Goal: Navigation & Orientation: Find specific page/section

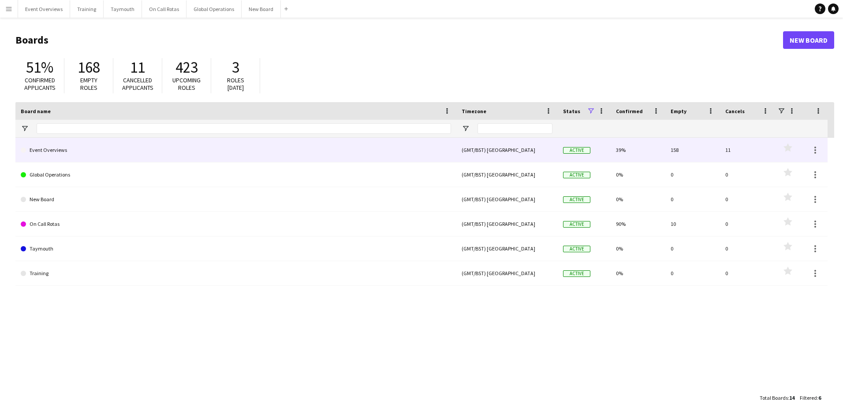
click at [52, 151] on link "Event Overviews" at bounding box center [236, 150] width 430 height 25
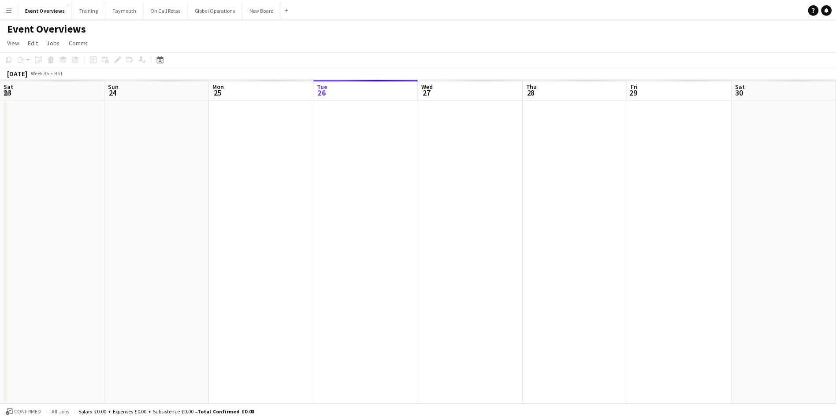
scroll to position [0, 211]
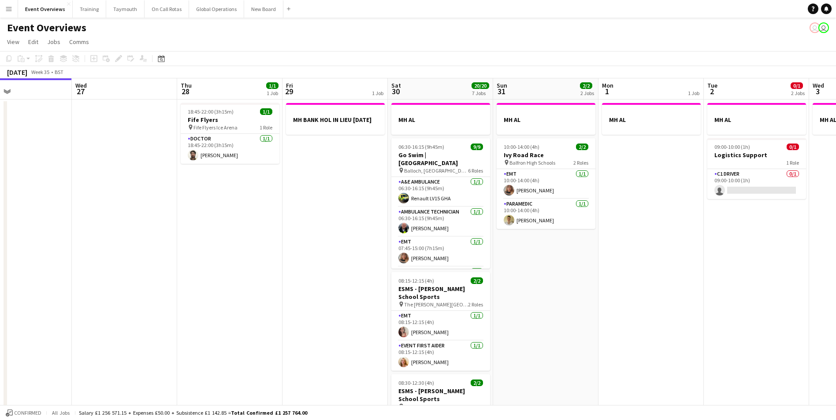
drag, startPoint x: 402, startPoint y: 279, endPoint x: 168, endPoint y: 303, distance: 235.2
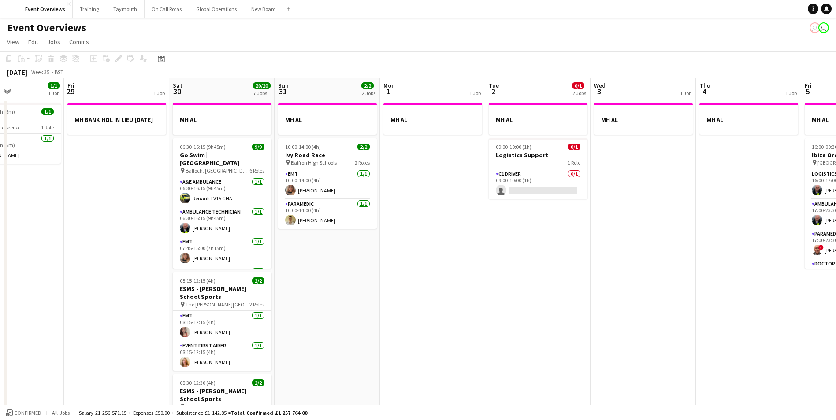
drag, startPoint x: 505, startPoint y: 286, endPoint x: 240, endPoint y: 307, distance: 265.7
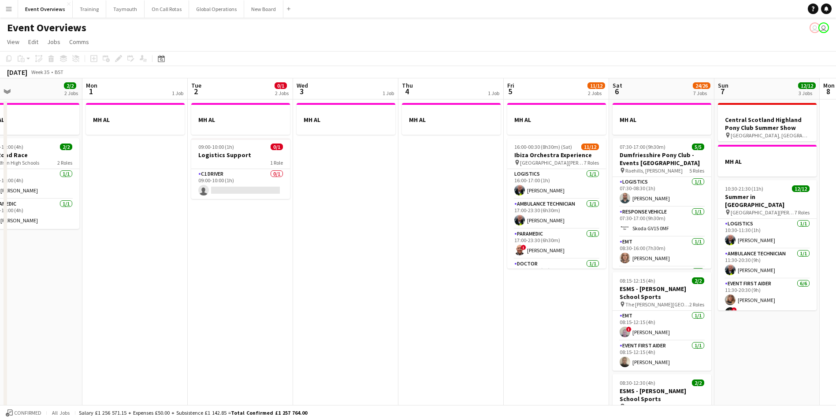
drag, startPoint x: 425, startPoint y: 279, endPoint x: 323, endPoint y: 295, distance: 104.0
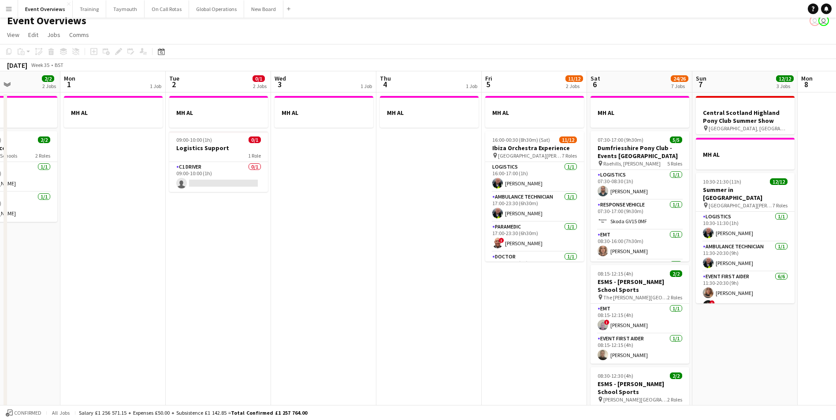
scroll to position [0, 0]
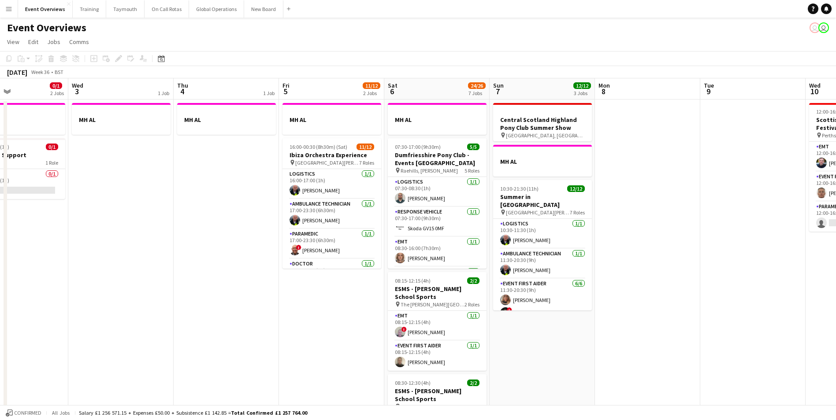
drag, startPoint x: 466, startPoint y: 332, endPoint x: 259, endPoint y: 369, distance: 210.9
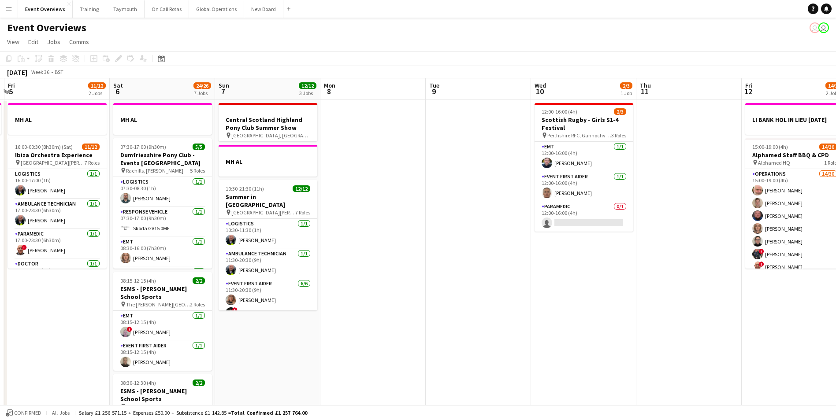
drag, startPoint x: 721, startPoint y: 318, endPoint x: 449, endPoint y: 364, distance: 275.3
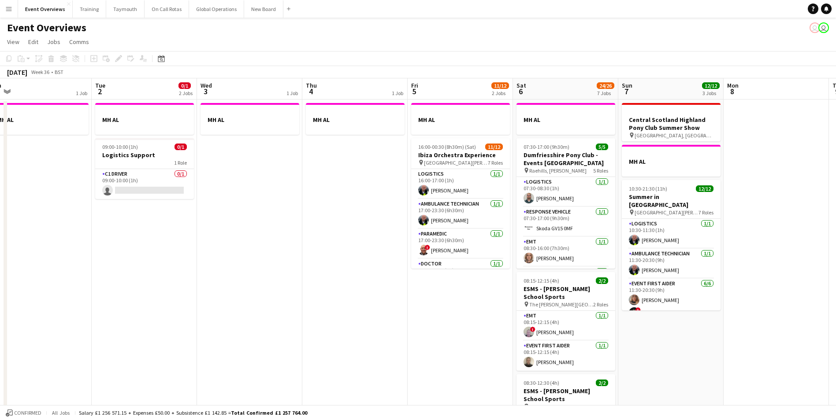
drag, startPoint x: 439, startPoint y: 365, endPoint x: 812, endPoint y: 317, distance: 376.8
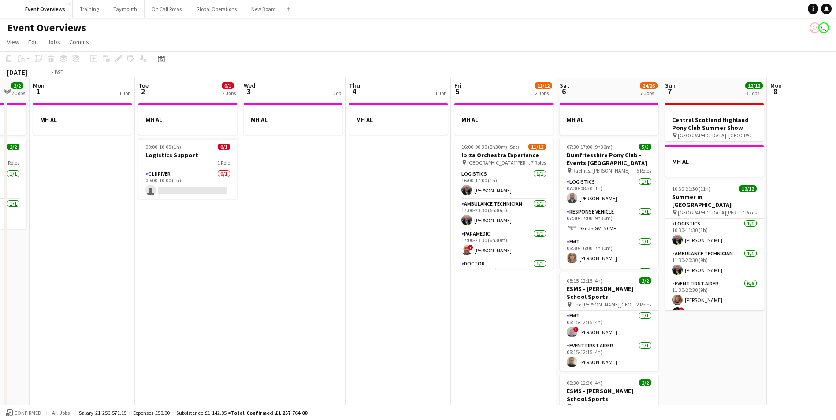
drag, startPoint x: 364, startPoint y: 351, endPoint x: 392, endPoint y: 346, distance: 28.3
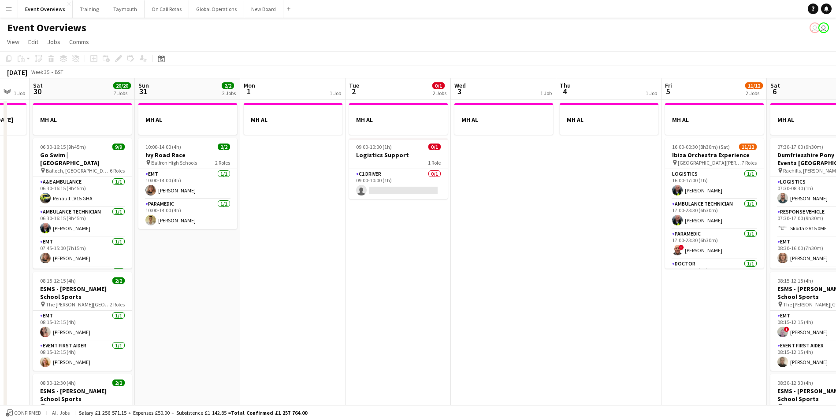
scroll to position [0, 259]
